Goal: Task Accomplishment & Management: Manage account settings

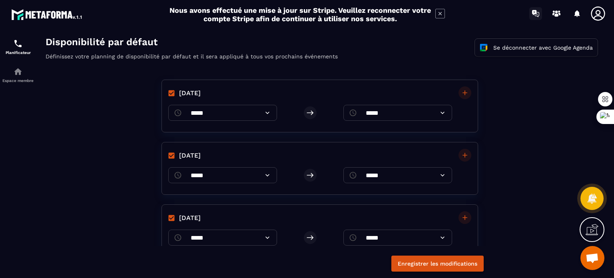
click at [534, 12] on icon at bounding box center [534, 11] width 0 height 1
click at [19, 78] on p "Espace membre" at bounding box center [18, 80] width 32 height 4
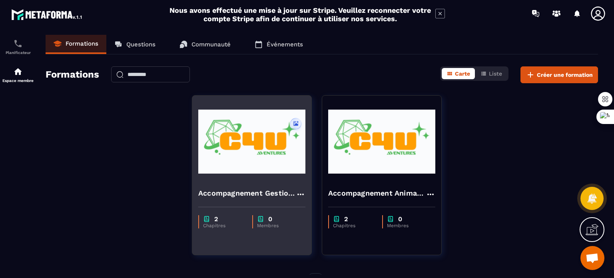
click at [253, 162] on img at bounding box center [251, 142] width 107 height 80
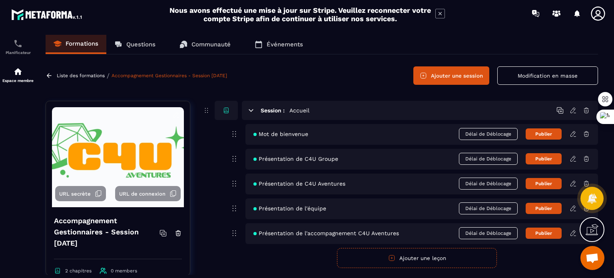
click at [205, 43] on p "Communauté" at bounding box center [210, 44] width 39 height 7
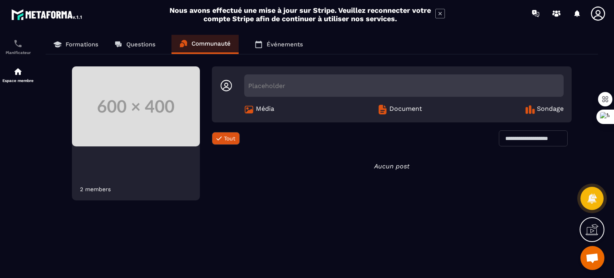
click at [276, 45] on p "Événements" at bounding box center [285, 44] width 36 height 7
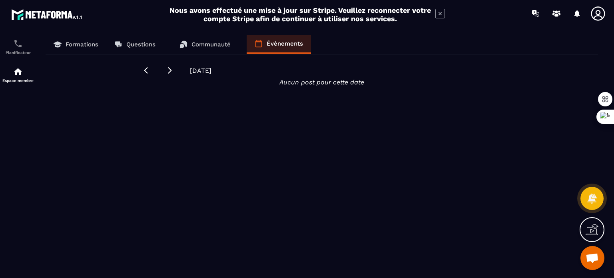
click at [86, 47] on p "Formations" at bounding box center [82, 44] width 33 height 7
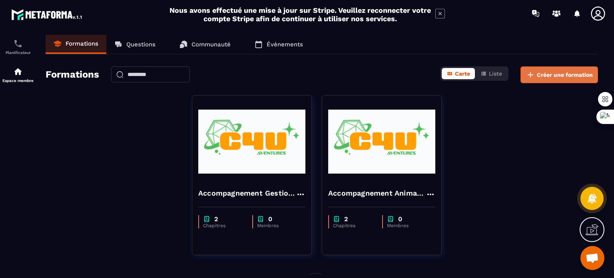
click at [558, 75] on span "Créer une formation" at bounding box center [565, 75] width 56 height 8
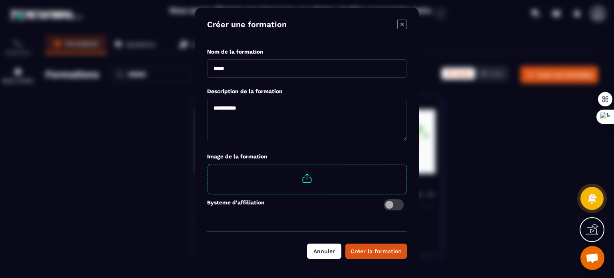
click at [329, 251] on button "Annuler" at bounding box center [324, 250] width 34 height 15
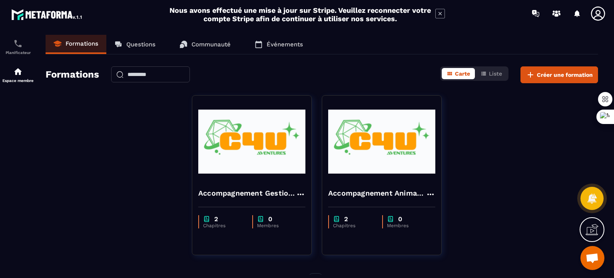
click at [149, 44] on p "Questions" at bounding box center [140, 44] width 29 height 7
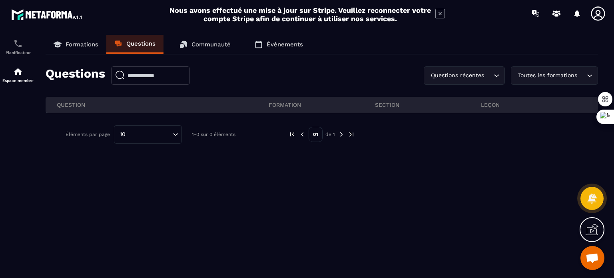
click at [184, 41] on icon at bounding box center [184, 44] width 6 height 6
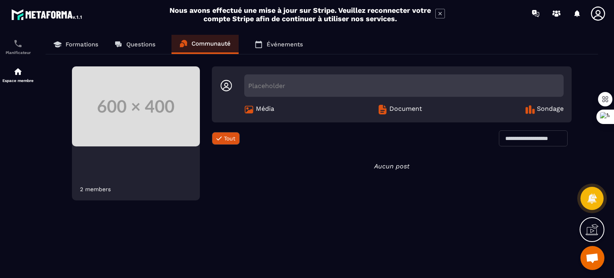
click at [287, 44] on p "Événements" at bounding box center [285, 44] width 36 height 7
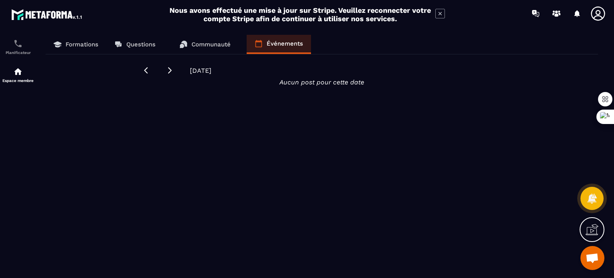
click at [225, 44] on p "Communauté" at bounding box center [210, 44] width 39 height 7
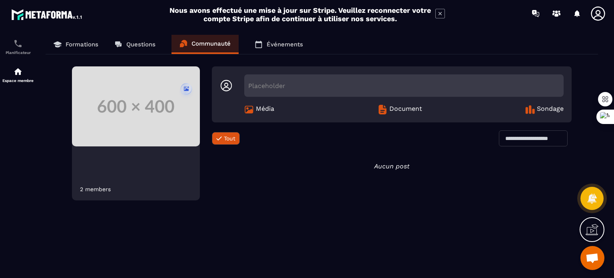
click at [147, 46] on p "Questions" at bounding box center [140, 44] width 29 height 7
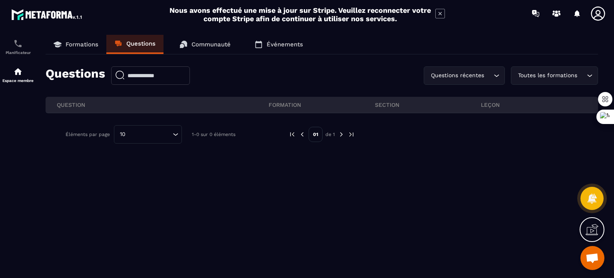
click at [86, 45] on p "Formations" at bounding box center [82, 44] width 33 height 7
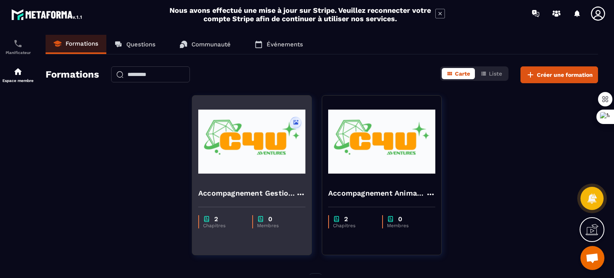
scroll to position [21, 0]
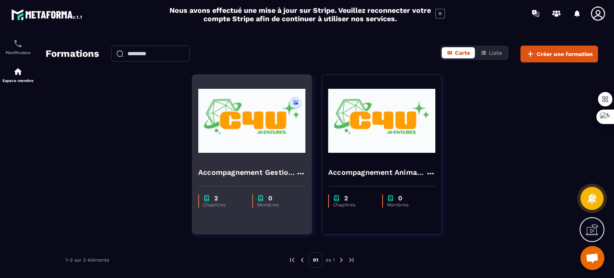
click at [259, 140] on img at bounding box center [251, 121] width 107 height 80
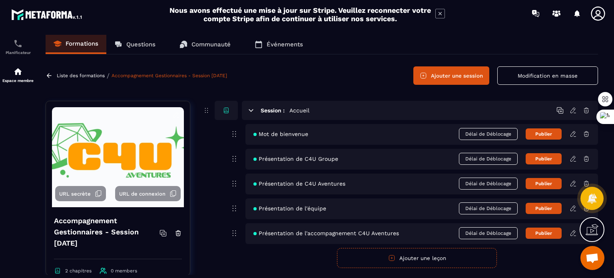
click at [468, 78] on button "Ajouter une session" at bounding box center [451, 75] width 76 height 18
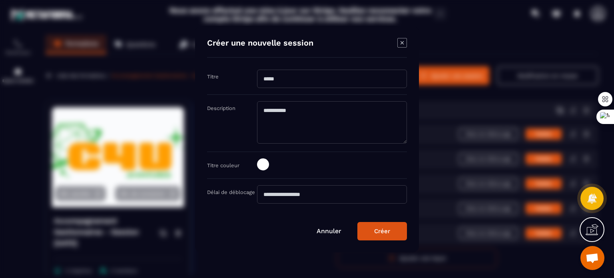
click at [401, 43] on icon "Modal window" at bounding box center [402, 43] width 10 height 10
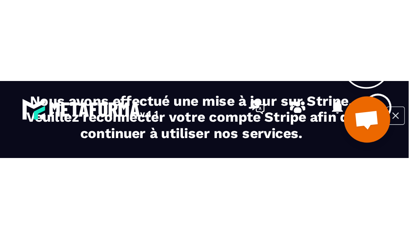
scroll to position [84, 0]
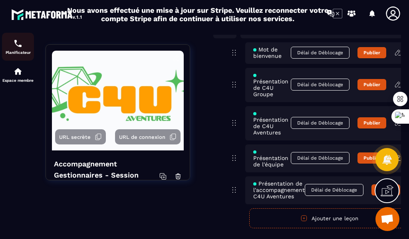
click at [19, 46] on img at bounding box center [18, 44] width 10 height 10
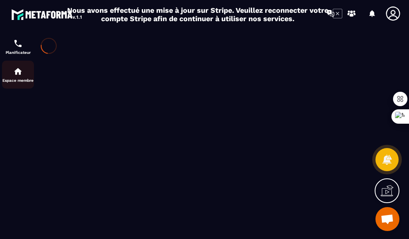
click at [27, 75] on div "Espace membre" at bounding box center [18, 75] width 32 height 16
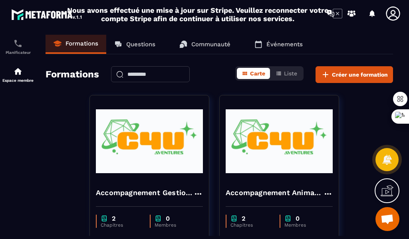
click at [27, 75] on div "Espace membre" at bounding box center [18, 75] width 32 height 16
click at [355, 14] on icon at bounding box center [354, 14] width 2 height 2
